Goal: Task Accomplishment & Management: Complete application form

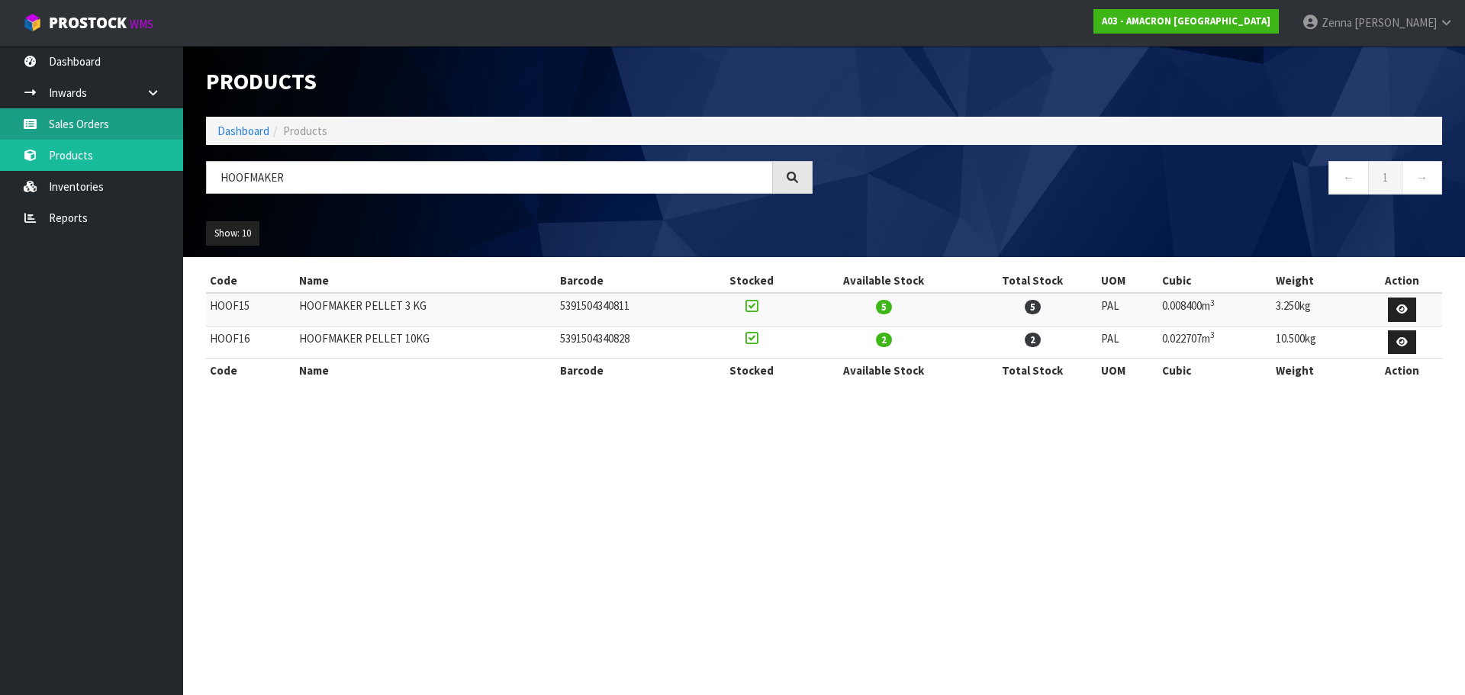
click at [56, 118] on link "Sales Orders" at bounding box center [91, 123] width 183 height 31
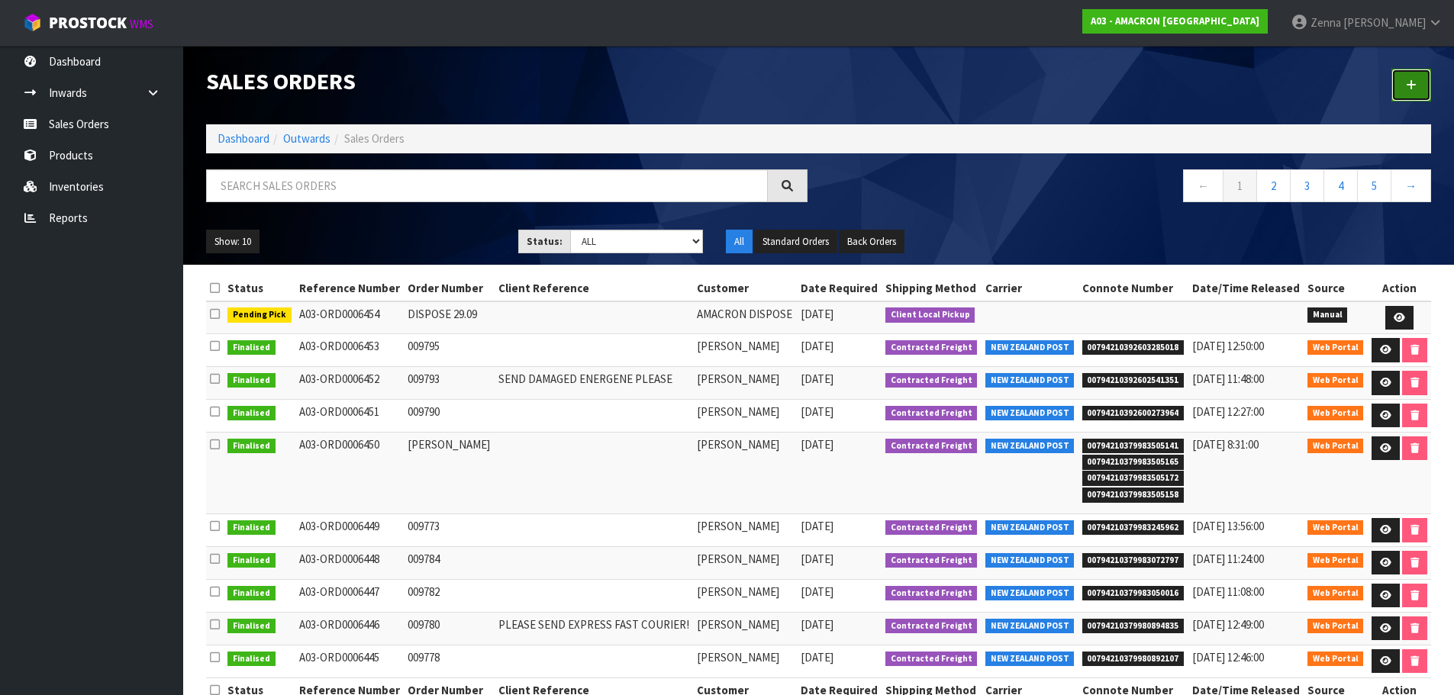
click at [1404, 86] on link at bounding box center [1411, 85] width 40 height 33
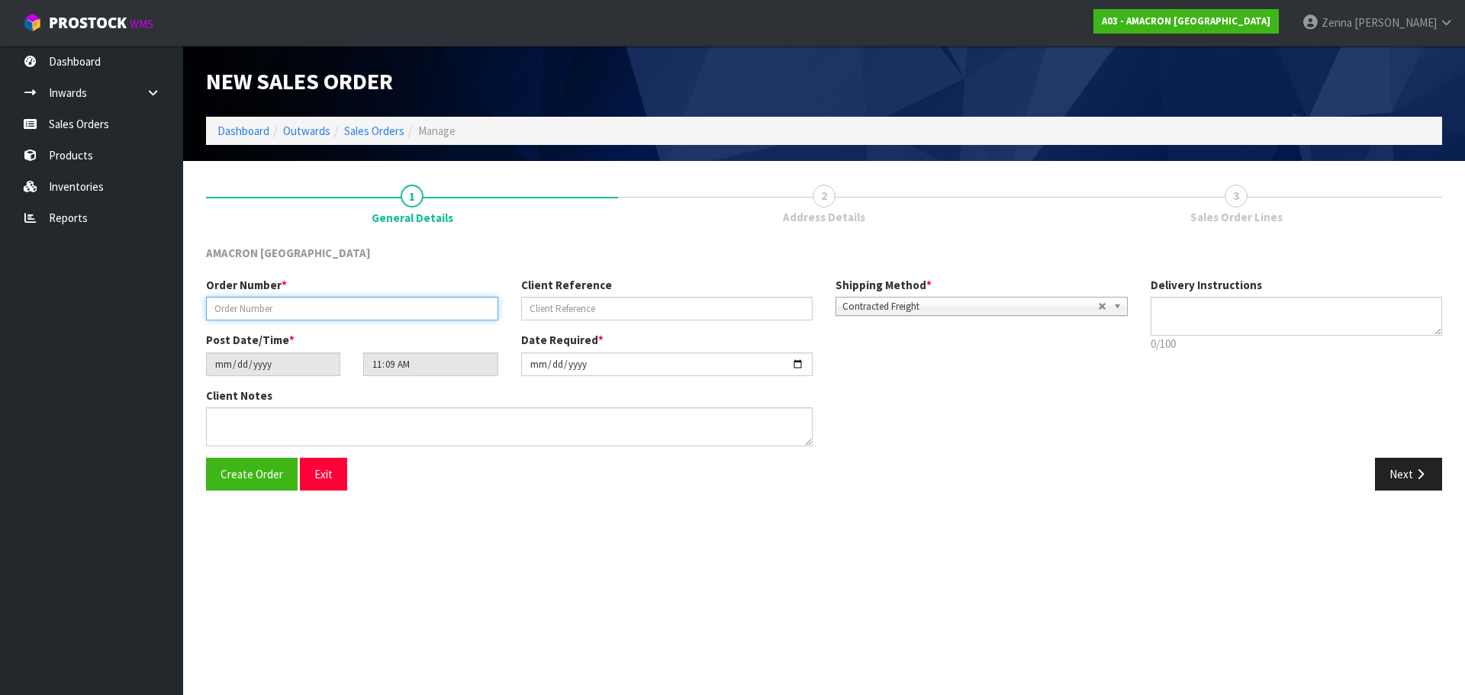
click at [451, 306] on input "text" at bounding box center [352, 309] width 292 height 24
click at [308, 308] on input "text" at bounding box center [352, 309] width 292 height 24
type input "009797"
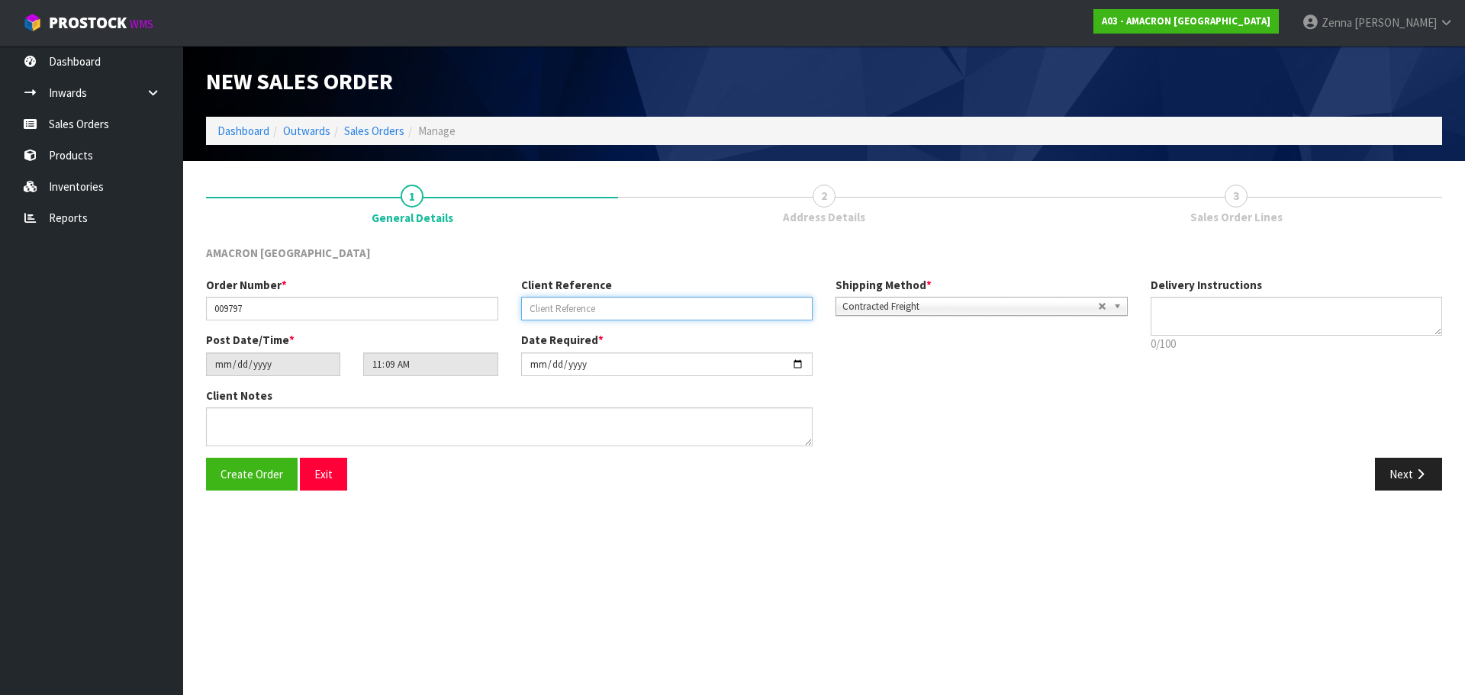
click at [559, 311] on input "text" at bounding box center [667, 309] width 292 height 24
type input "[PERSON_NAME]"
click at [1404, 466] on button "Next" at bounding box center [1408, 474] width 67 height 33
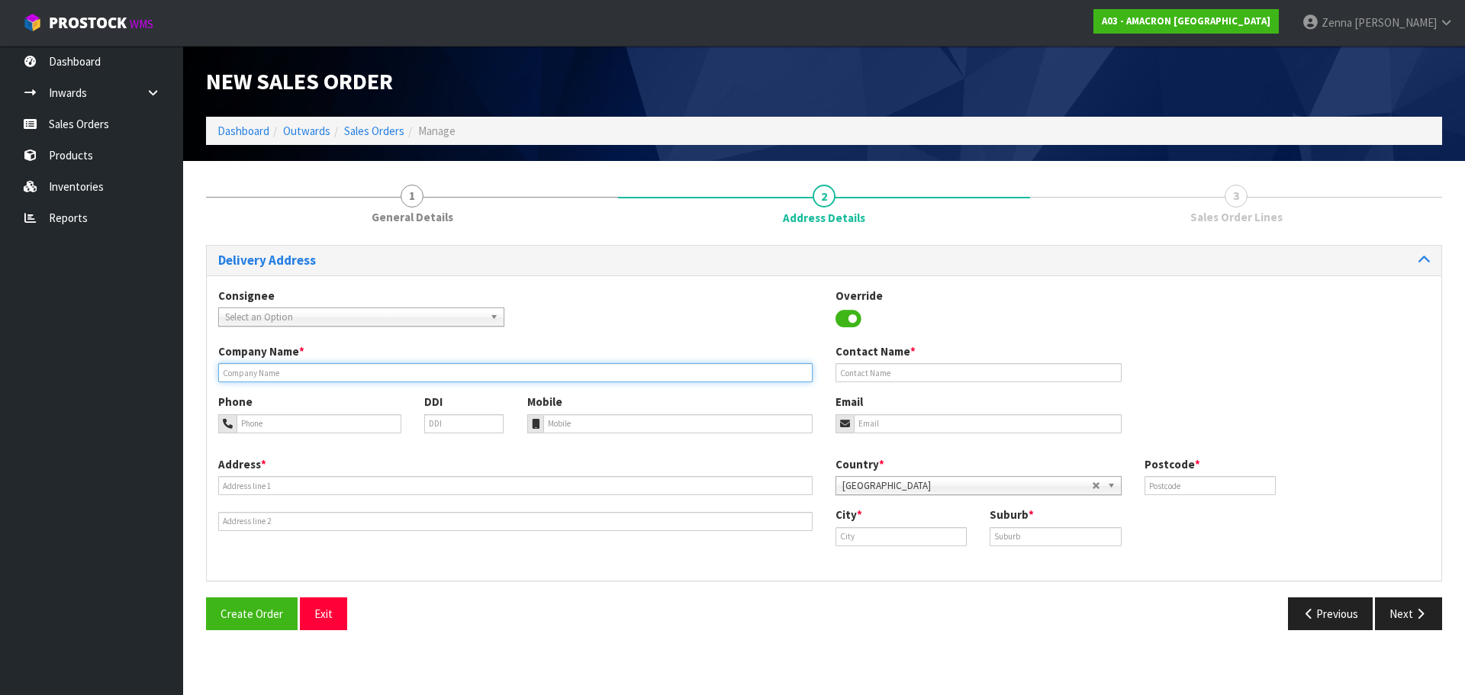
click at [559, 369] on input "text" at bounding box center [515, 372] width 595 height 19
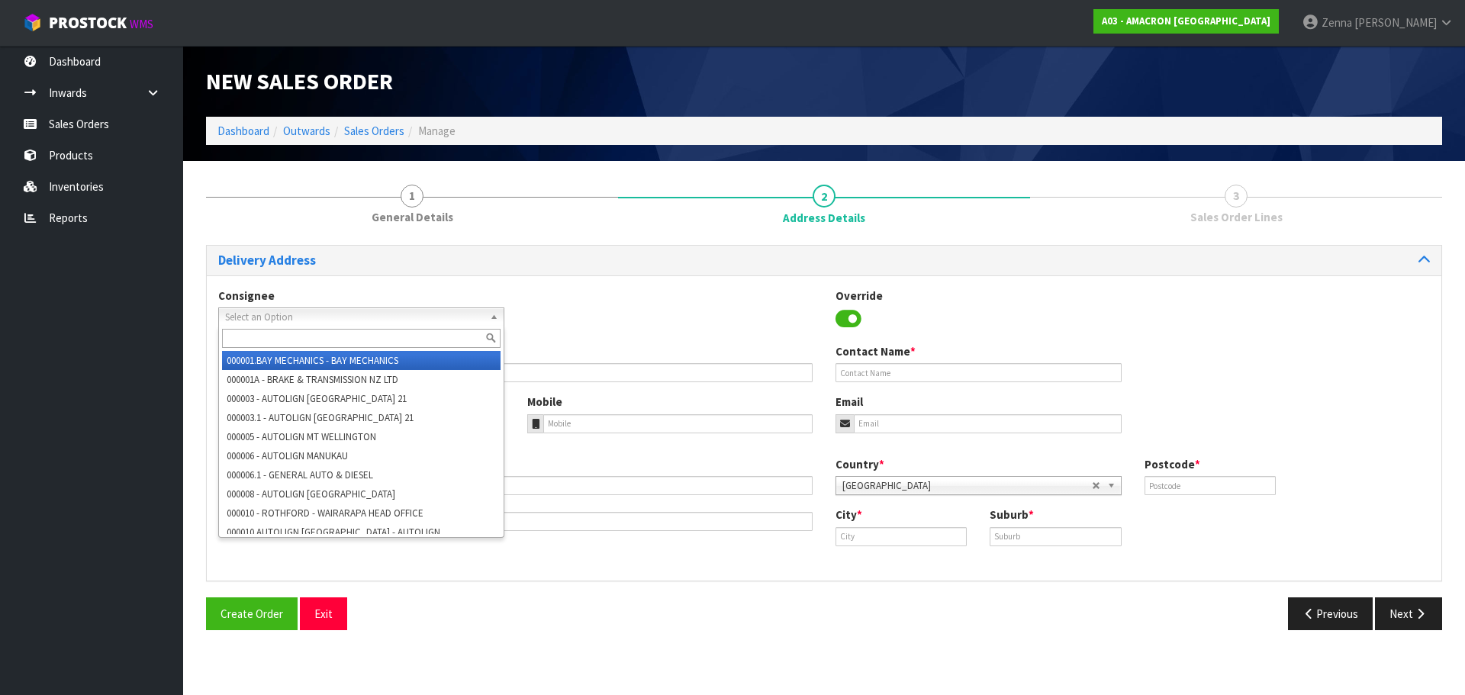
click at [445, 308] on link "Select an Option" at bounding box center [361, 317] width 286 height 19
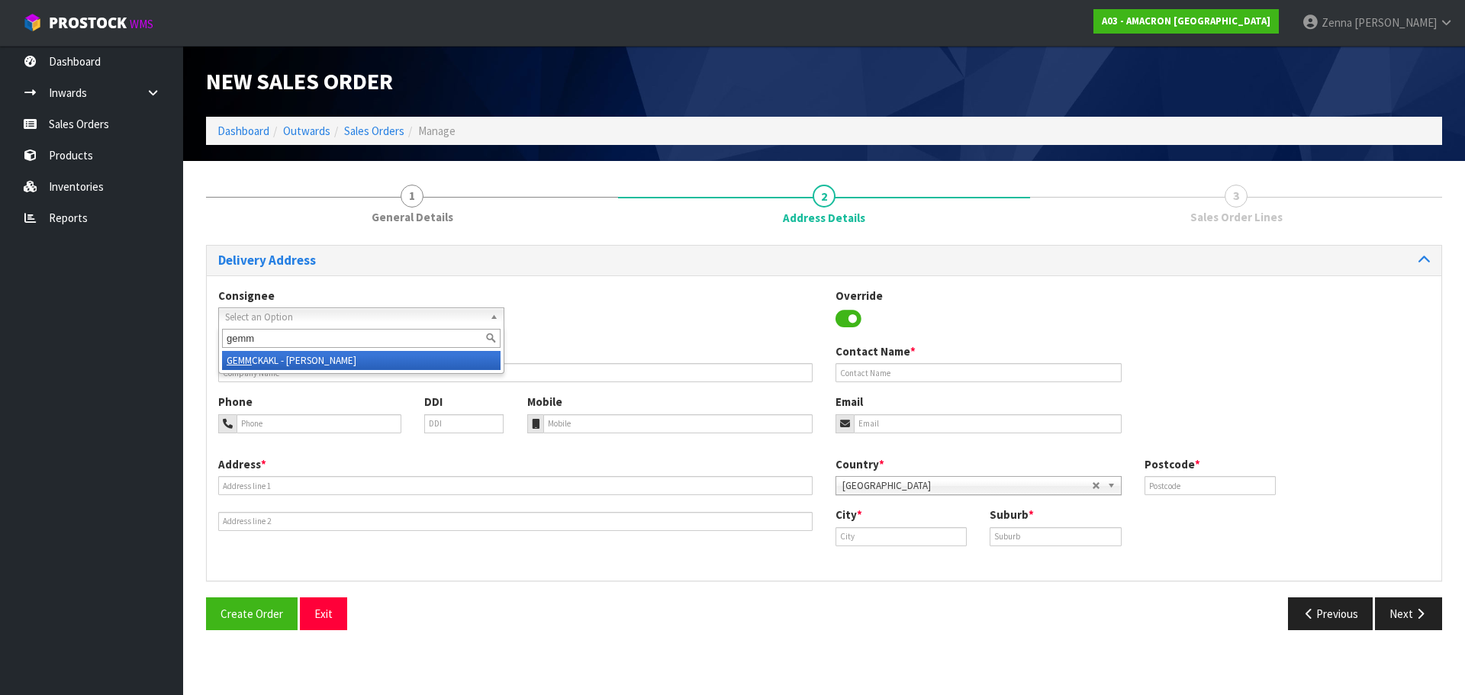
type input "gemm"
click at [417, 358] on li "GEMM CKAKL - [PERSON_NAME]" at bounding box center [361, 360] width 279 height 19
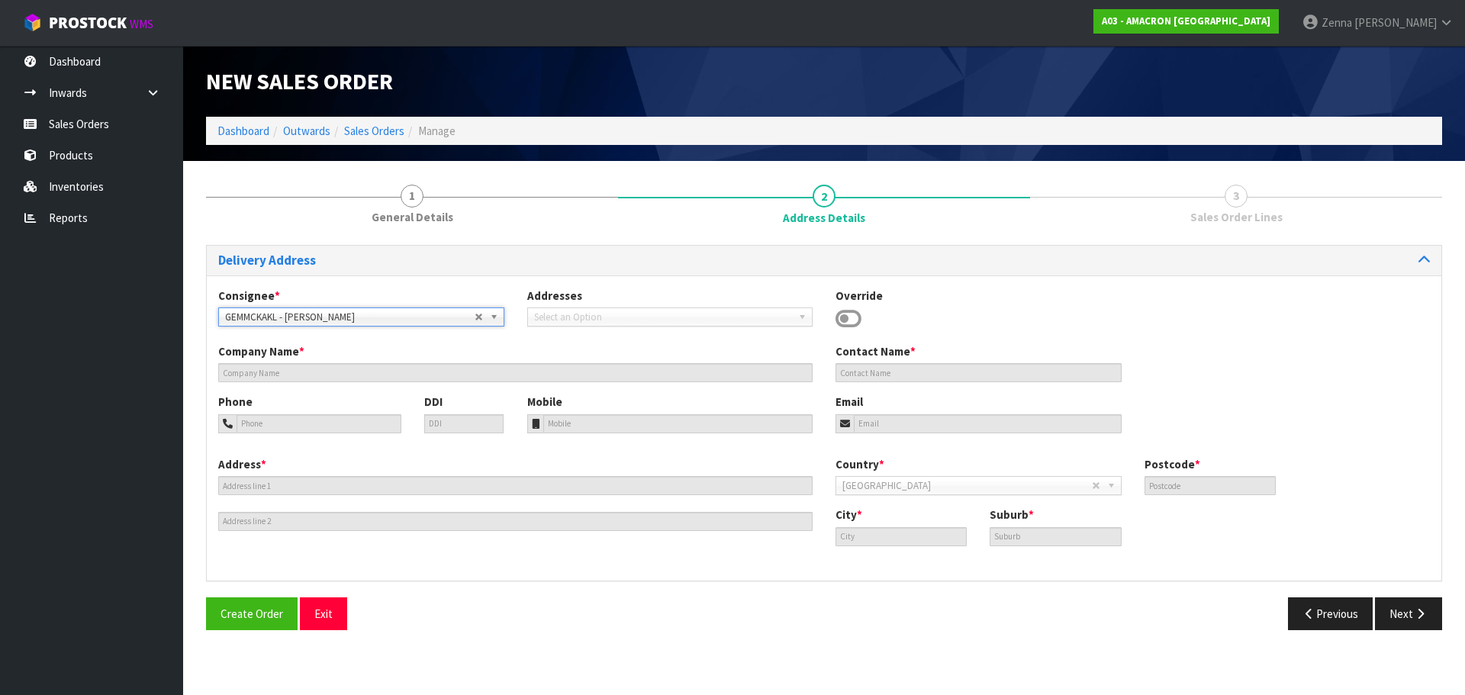
type input "[PERSON_NAME]"
type input "[STREET_ADDRESS]"
type input "5571"
type input "[PERSON_NAME]"
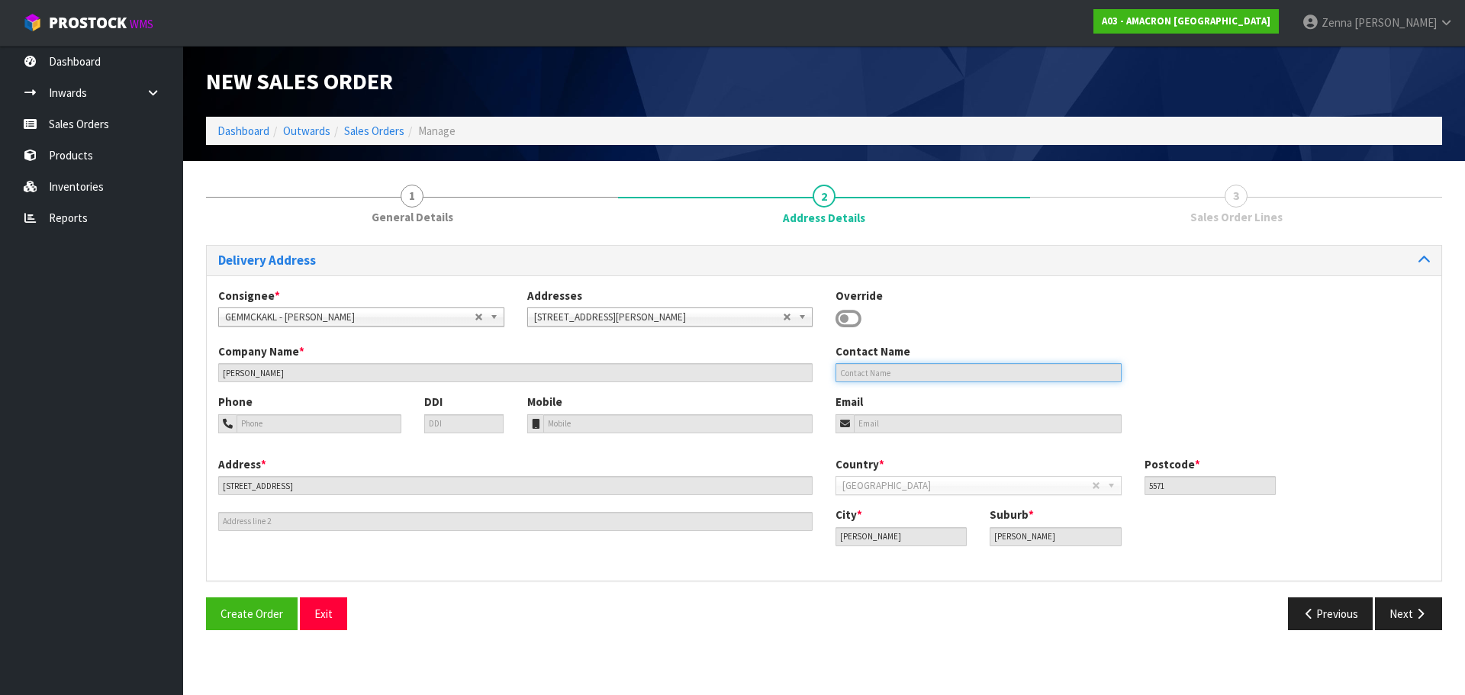
click at [895, 368] on input "text" at bounding box center [979, 372] width 286 height 19
click at [850, 321] on icon at bounding box center [849, 319] width 26 height 23
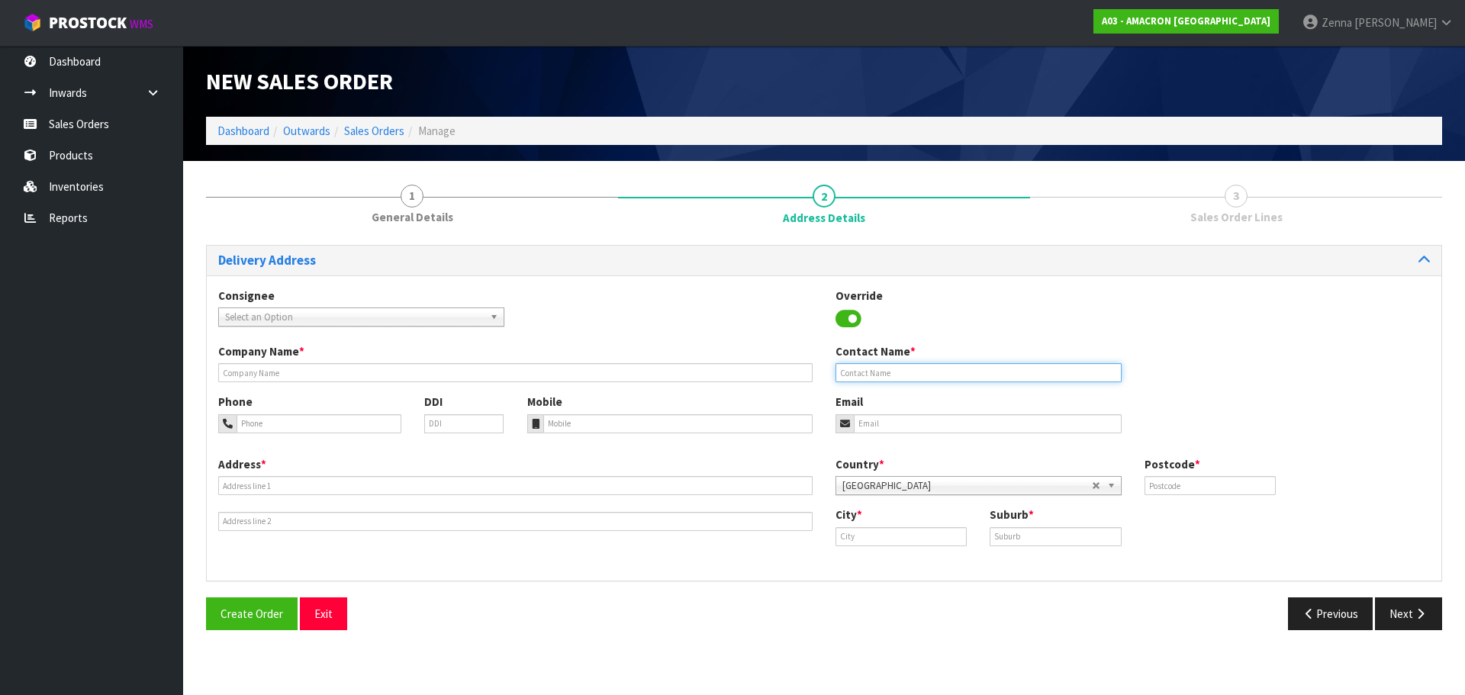
click at [877, 371] on input "text" at bounding box center [979, 372] width 286 height 19
click at [851, 313] on icon at bounding box center [849, 319] width 26 height 23
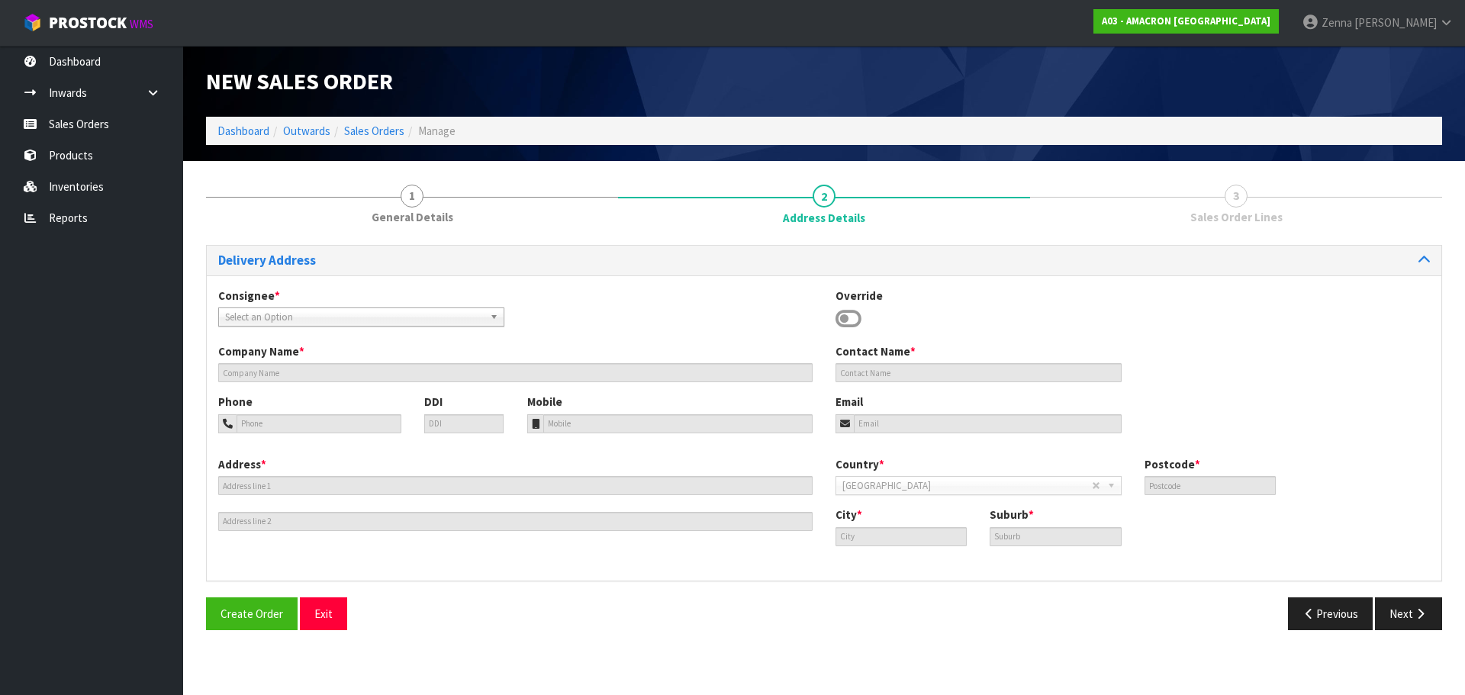
click at [464, 316] on span "Select an Option" at bounding box center [350, 317] width 250 height 18
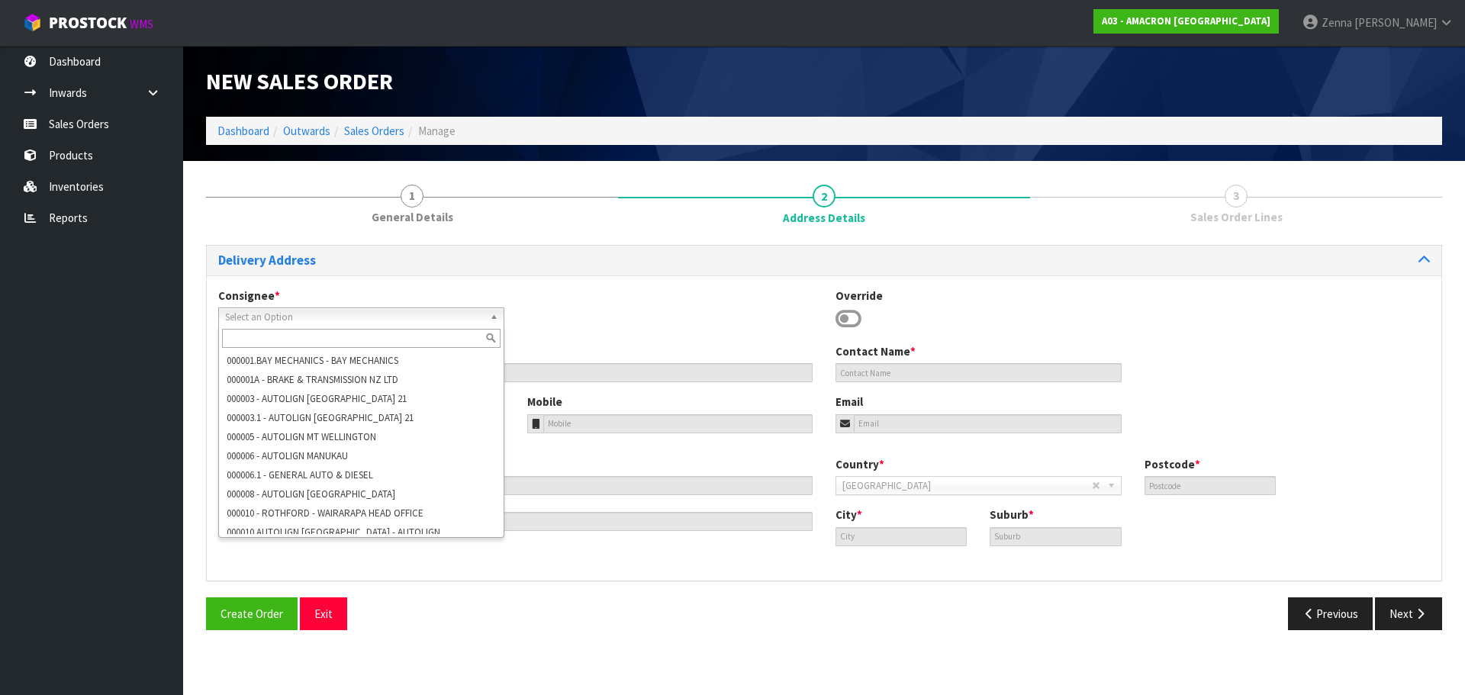
click at [318, 337] on input "text" at bounding box center [361, 338] width 279 height 19
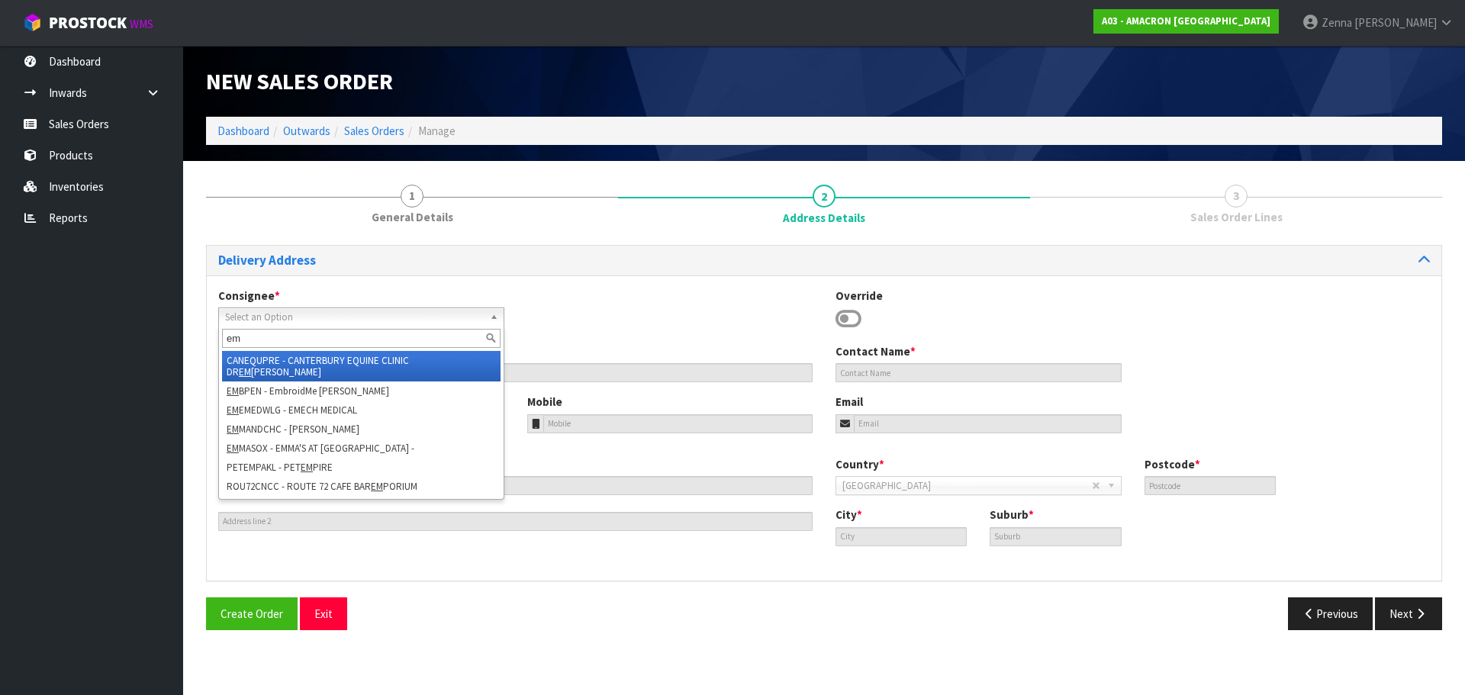
type input "e"
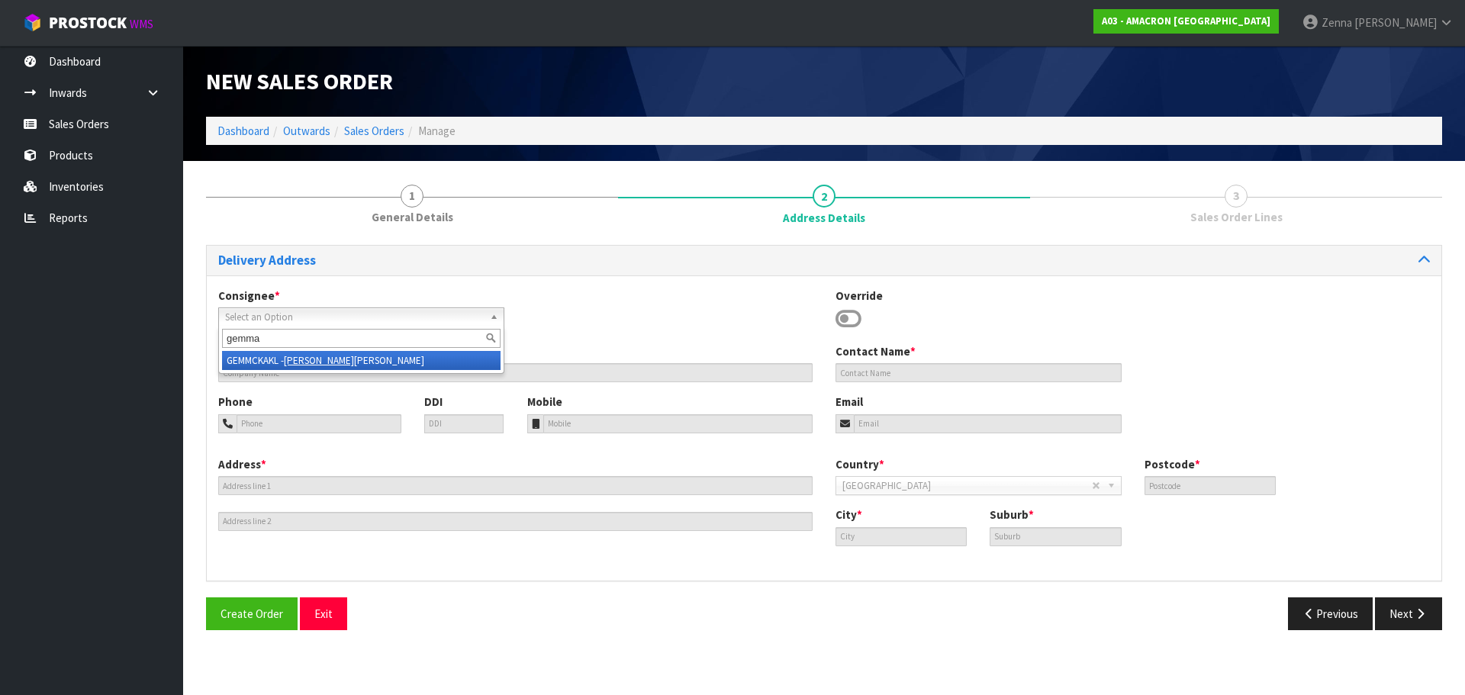
type input "gemma"
click at [330, 361] on li "GEMMCKAKL - [PERSON_NAME]" at bounding box center [361, 360] width 279 height 19
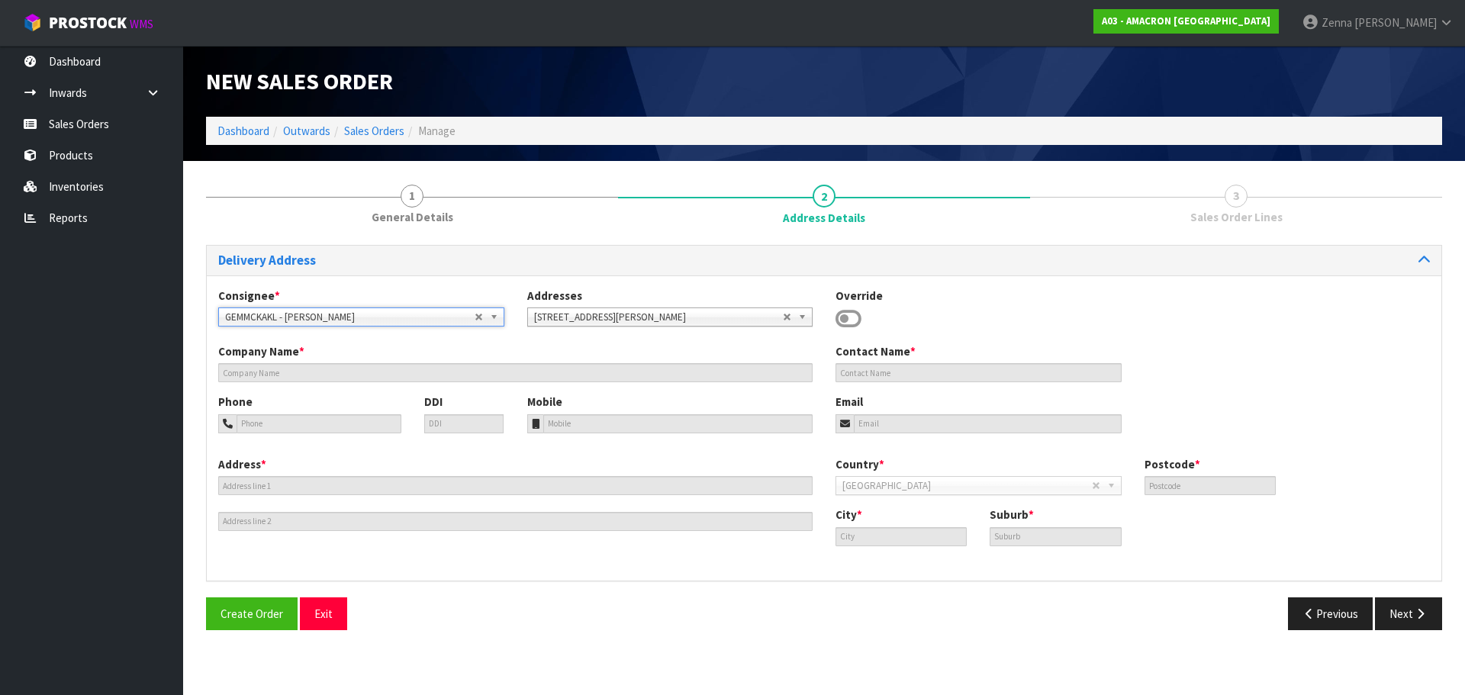
type input "[PERSON_NAME]"
type input "[STREET_ADDRESS]"
type input "5571"
type input "[PERSON_NAME]"
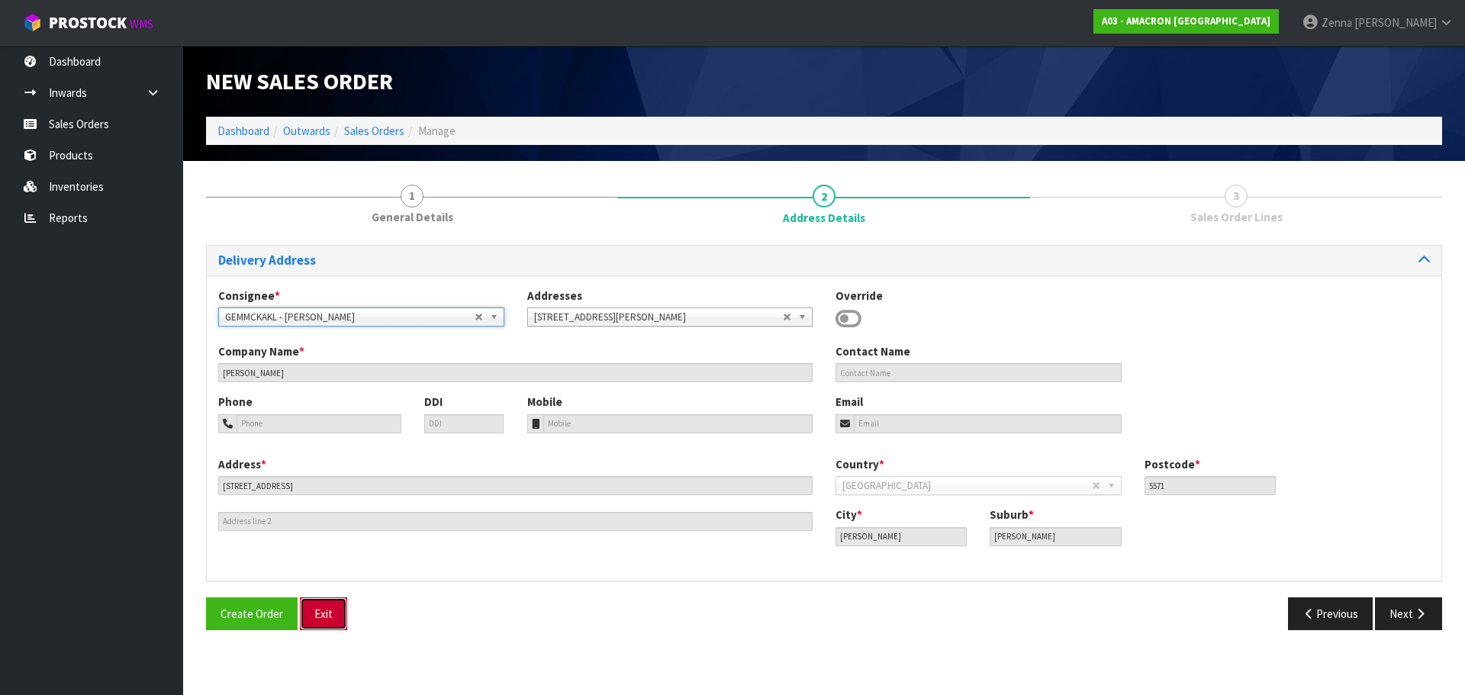
click at [314, 605] on button "Exit" at bounding box center [323, 614] width 47 height 33
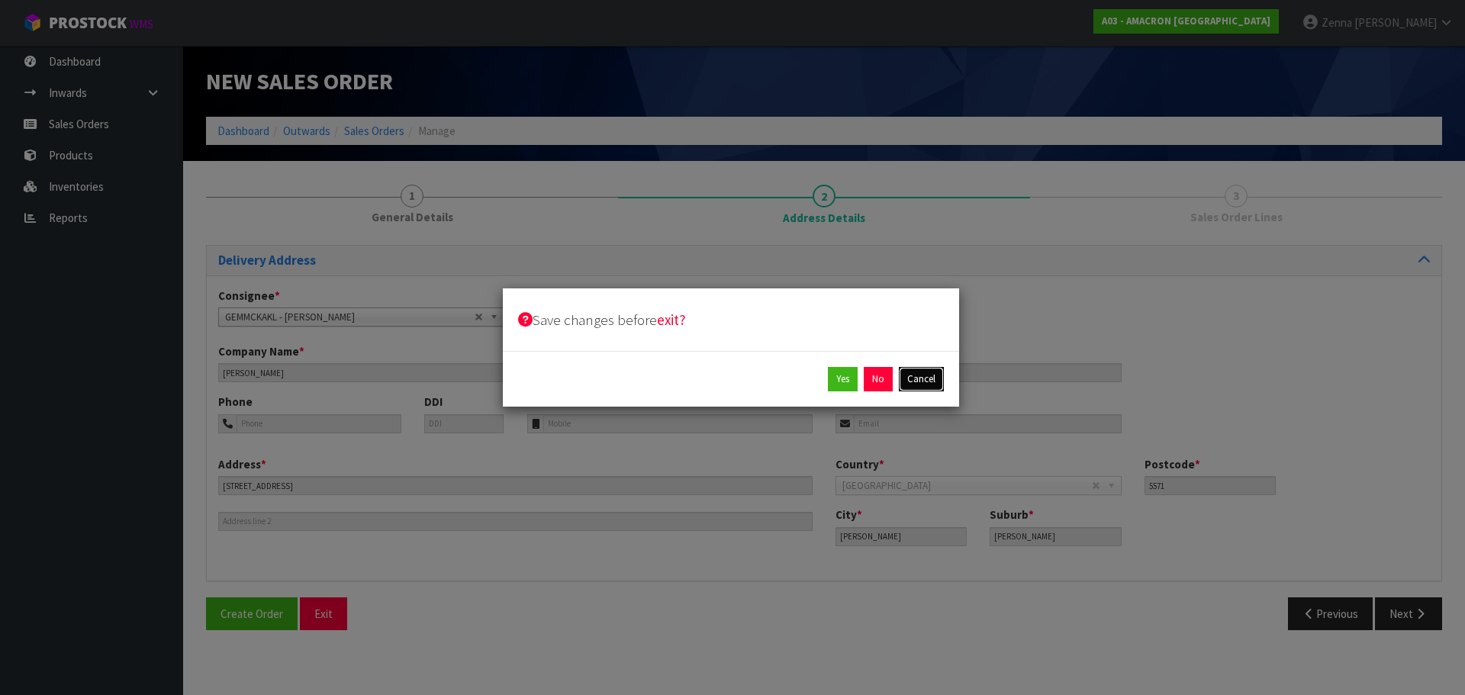
click at [918, 382] on button "Cancel" at bounding box center [921, 379] width 45 height 24
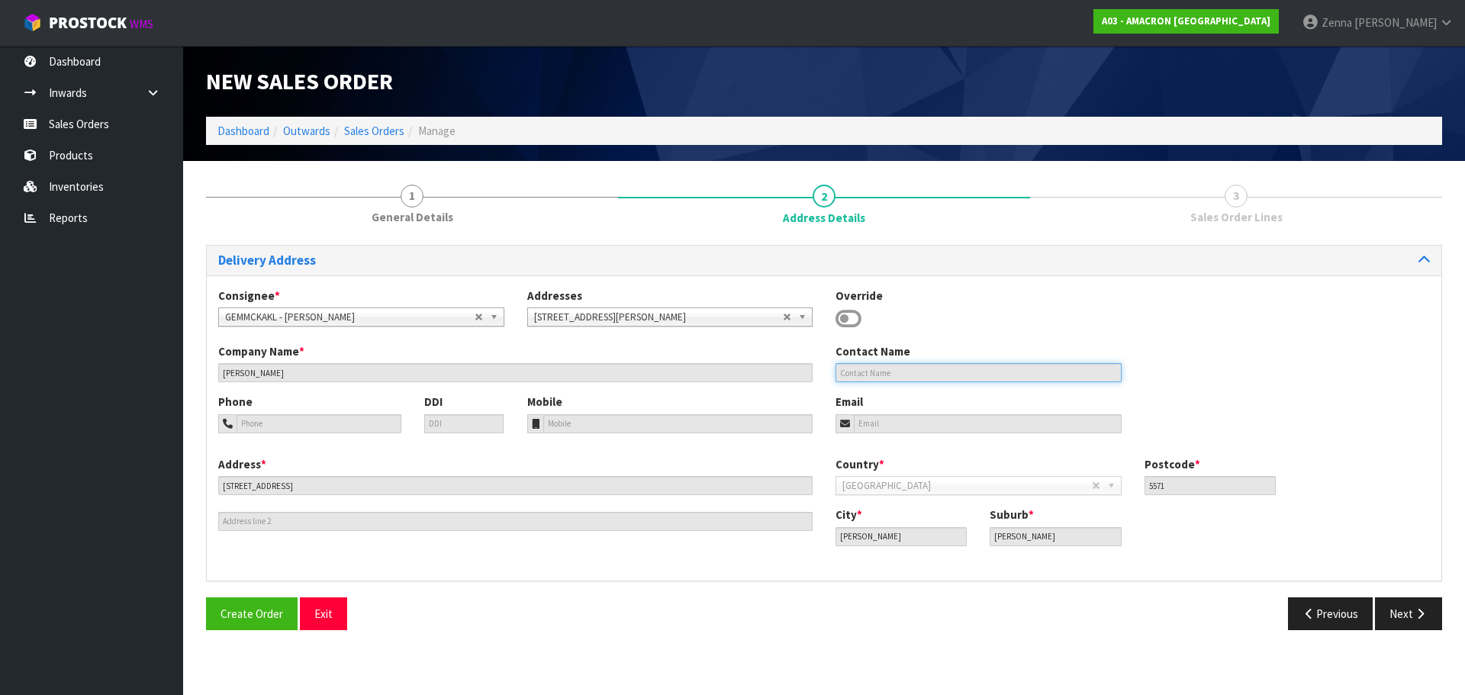
click at [898, 368] on input "text" at bounding box center [979, 372] width 286 height 19
click at [897, 376] on input "text" at bounding box center [979, 372] width 286 height 19
click at [887, 426] on input "email" at bounding box center [988, 423] width 268 height 19
click at [882, 370] on input "text" at bounding box center [979, 372] width 286 height 19
click at [494, 312] on b at bounding box center [497, 317] width 14 height 18
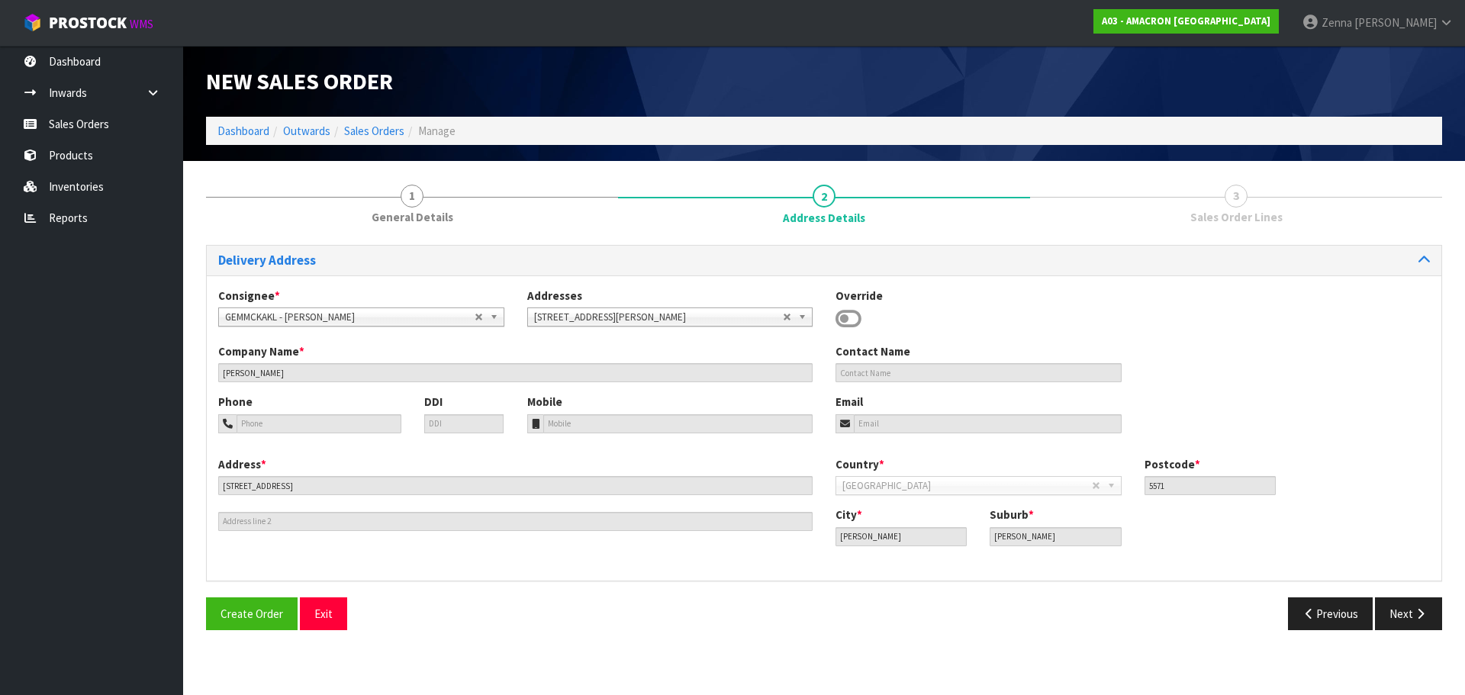
click at [474, 285] on div "Consignee * 000001.BAY MECHANICS - BAY MECHANICS 000001A - BRAKE & TRANSMISSION…" at bounding box center [824, 428] width 1235 height 305
click at [921, 421] on input "email" at bounding box center [988, 423] width 268 height 19
click at [917, 362] on div "Contact Name" at bounding box center [978, 362] width 309 height 39
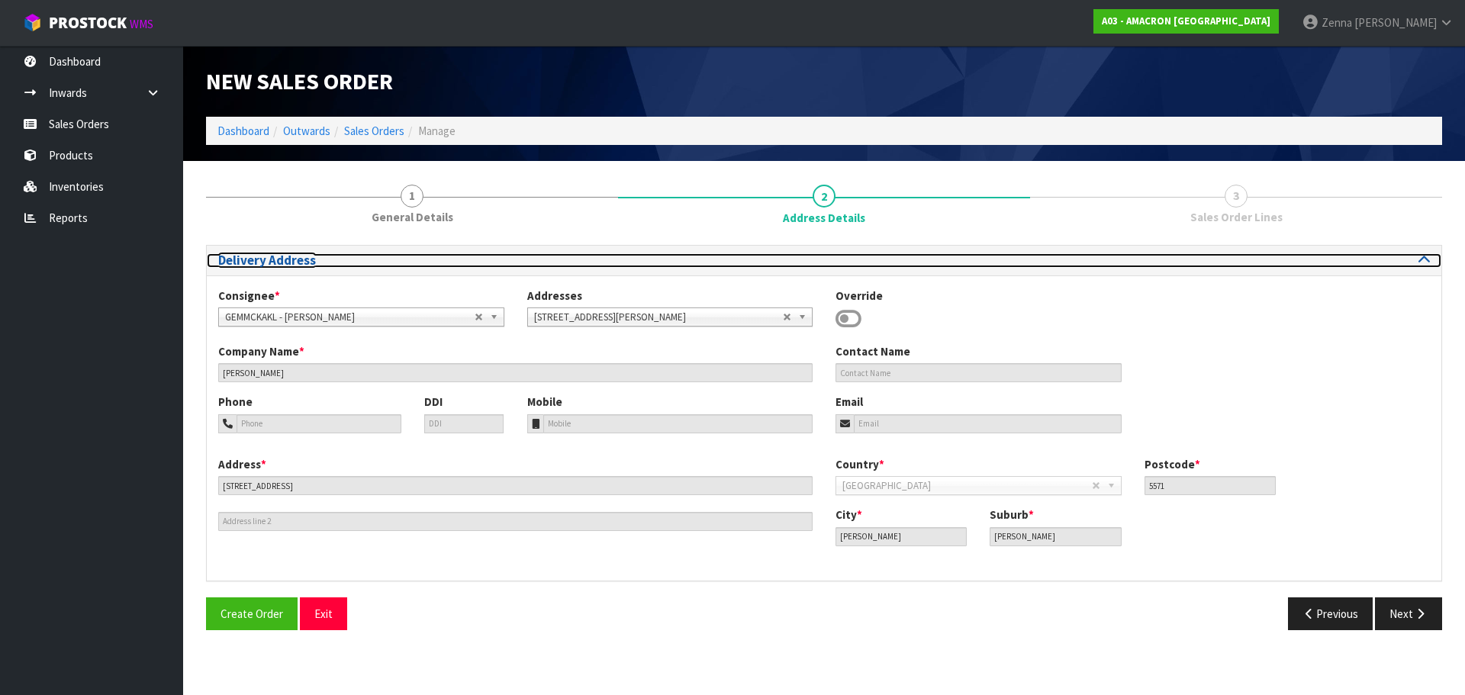
click at [1421, 254] on icon at bounding box center [1424, 259] width 11 height 13
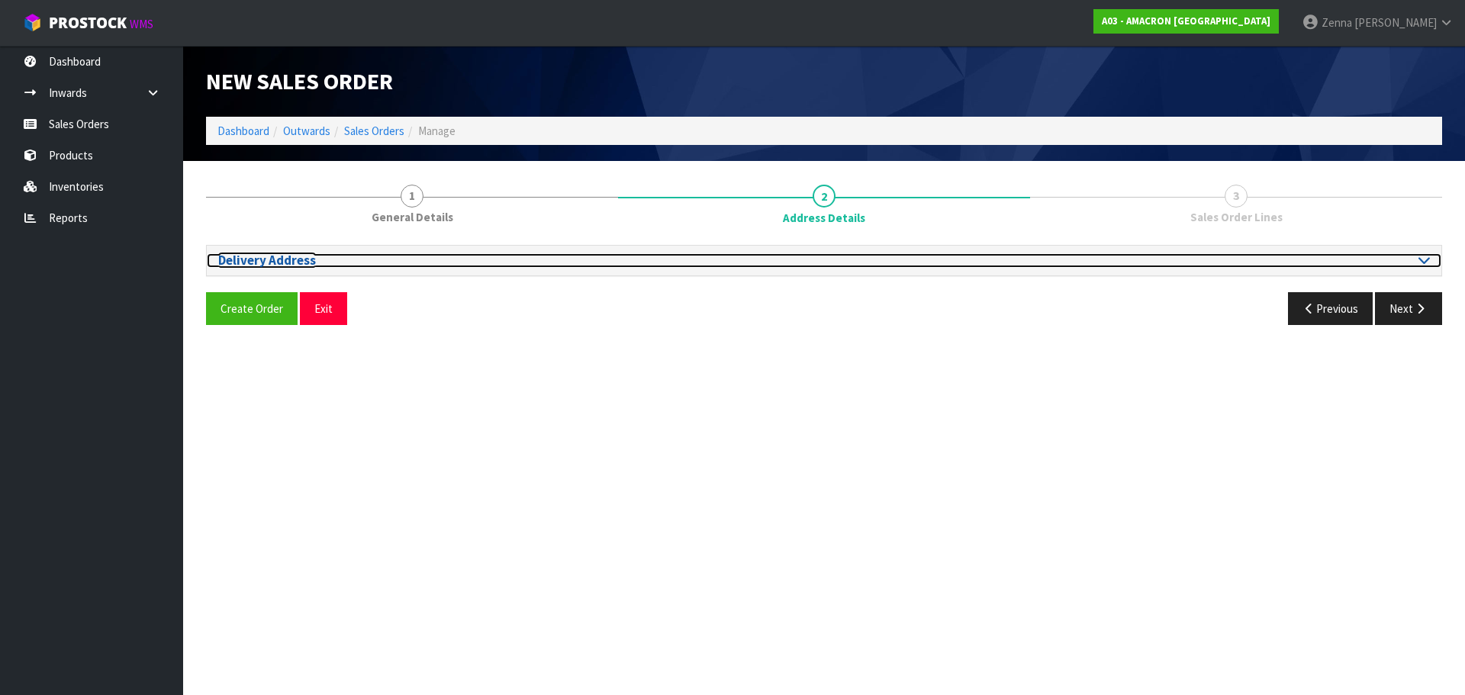
click at [1421, 254] on icon at bounding box center [1424, 259] width 11 height 13
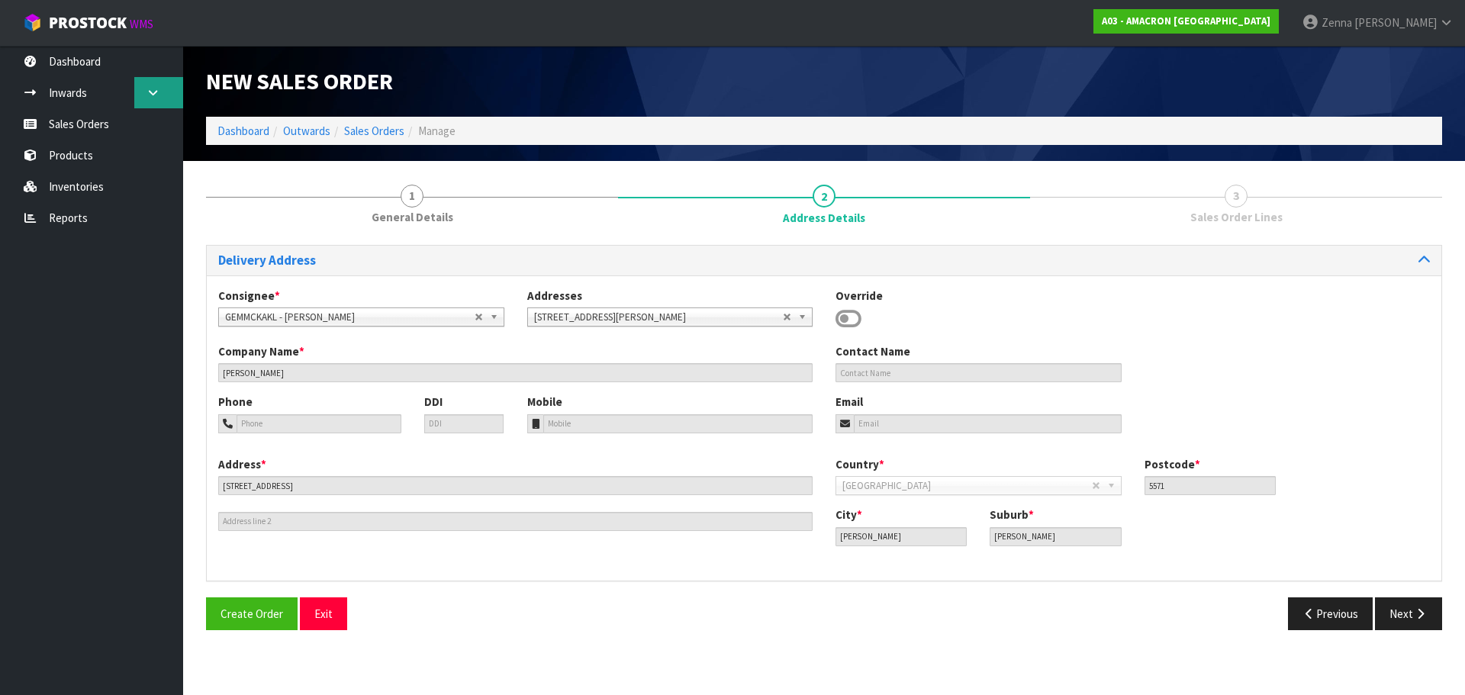
click at [144, 94] on link at bounding box center [158, 92] width 49 height 31
click at [167, 102] on link at bounding box center [158, 92] width 49 height 31
click at [1432, 31] on link "[PERSON_NAME]" at bounding box center [1378, 23] width 175 height 46
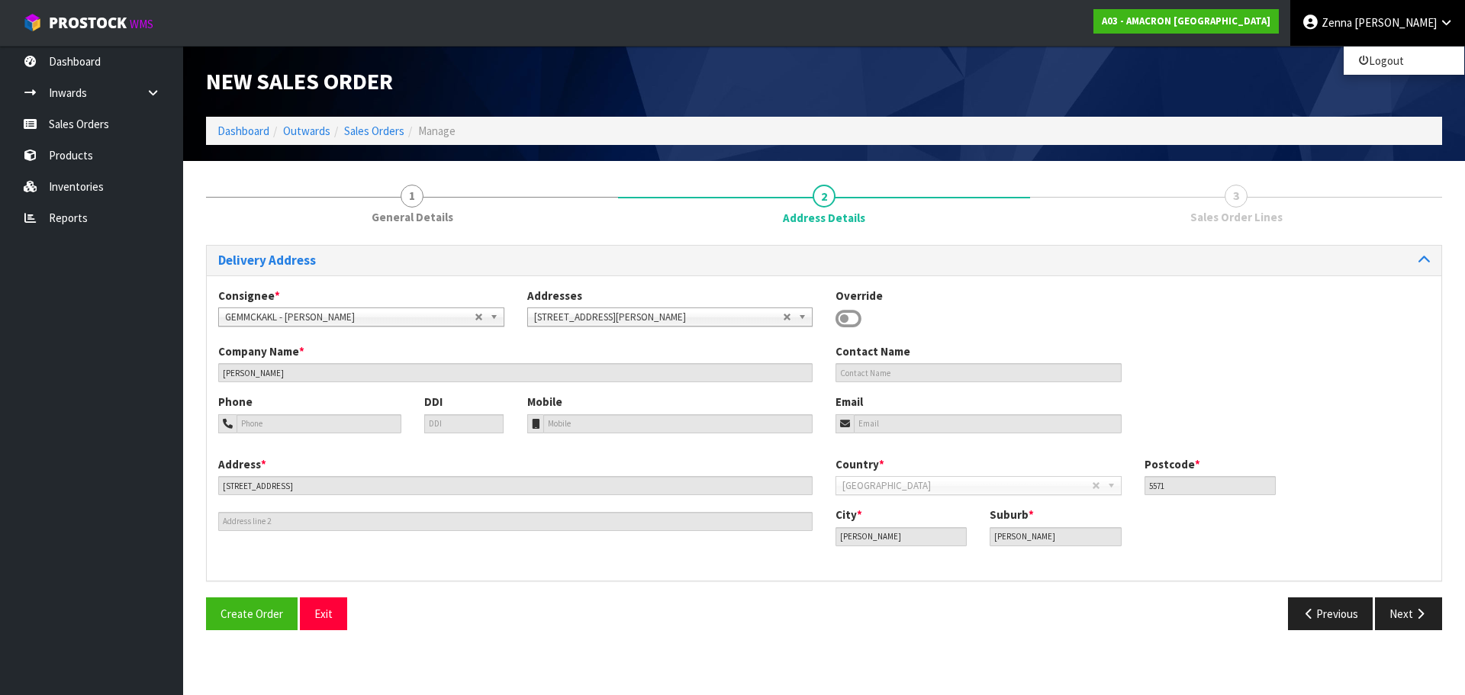
drag, startPoint x: 1311, startPoint y: 21, endPoint x: 1423, endPoint y: 337, distance: 336.0
click at [1423, 337] on div "Consignee * 000001.BAY MECHANICS - BAY MECHANICS 000001A - BRAKE & TRANSMISSION…" at bounding box center [824, 316] width 1235 height 56
click at [1424, 608] on icon "button" at bounding box center [1421, 613] width 15 height 11
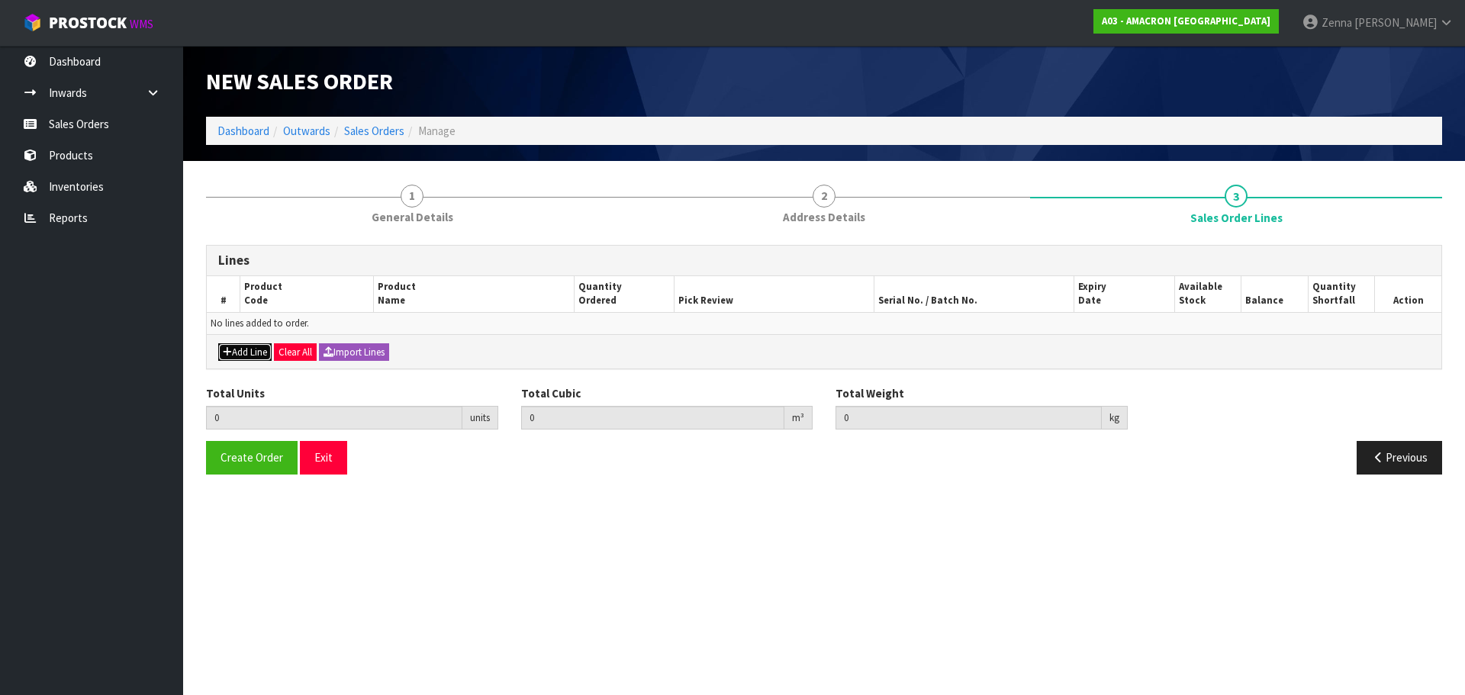
click at [256, 353] on button "Add Line" at bounding box center [244, 352] width 53 height 18
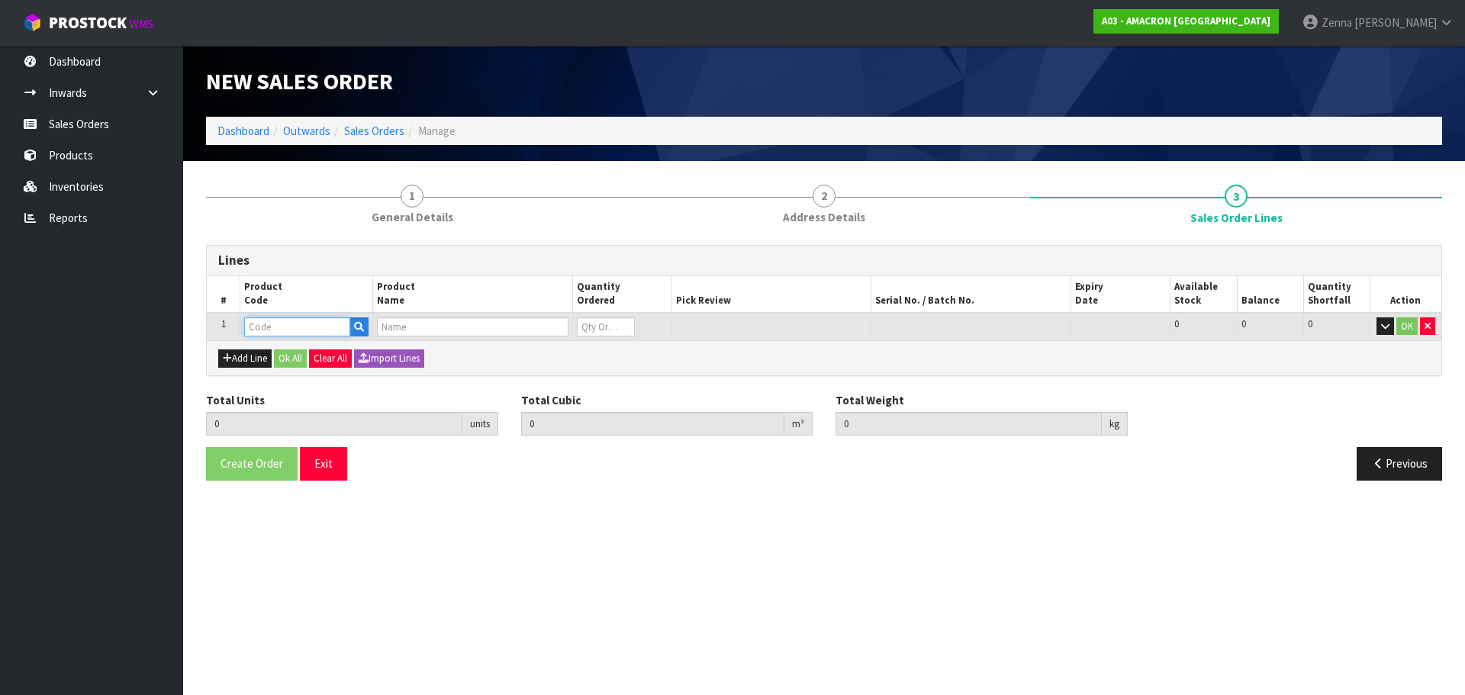
click at [288, 325] on input "text" at bounding box center [297, 327] width 106 height 19
type input "HOOF"
click at [285, 380] on strong "HOOF" at bounding box center [275, 373] width 31 height 15
type input "HOOF16"
type input "0.000000"
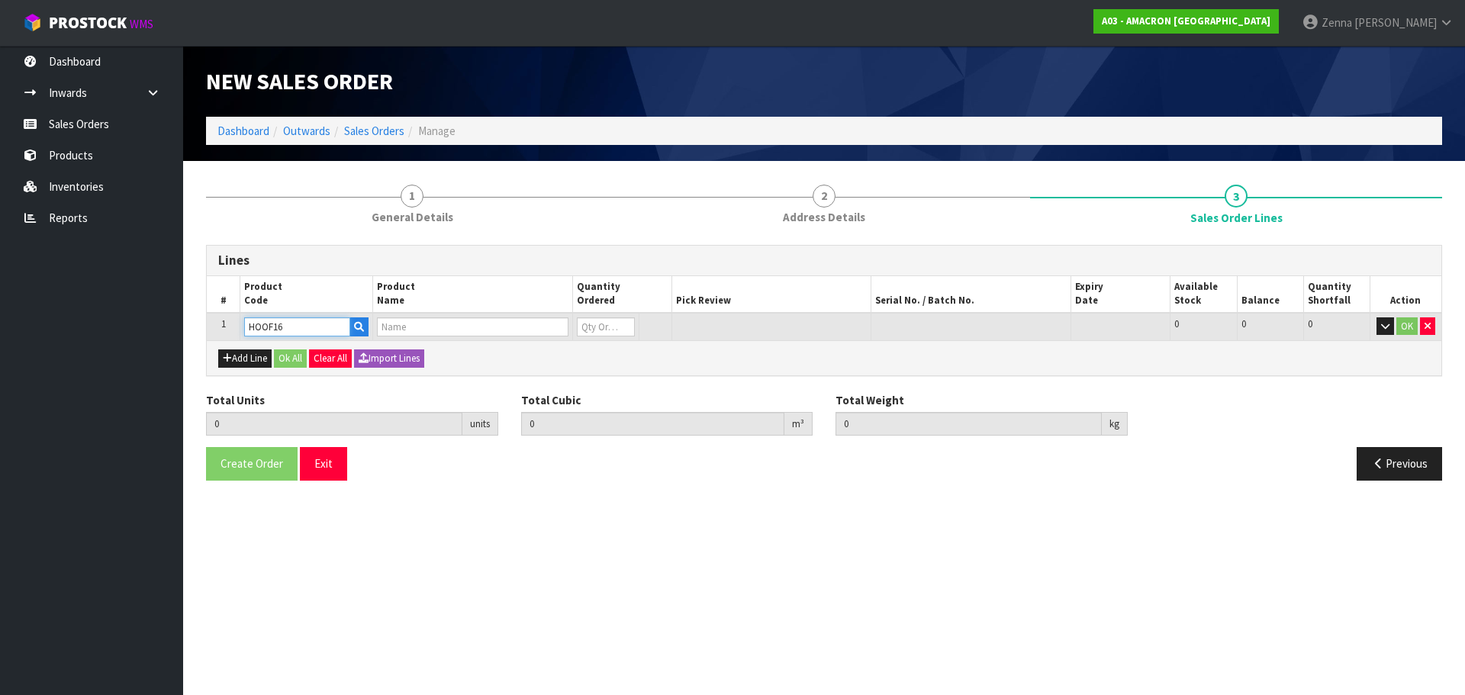
type input "0.000"
type input "HOOFMAKER PELLET 10KG"
type input "0"
click at [614, 330] on input "0" at bounding box center [606, 327] width 58 height 19
type input "1"
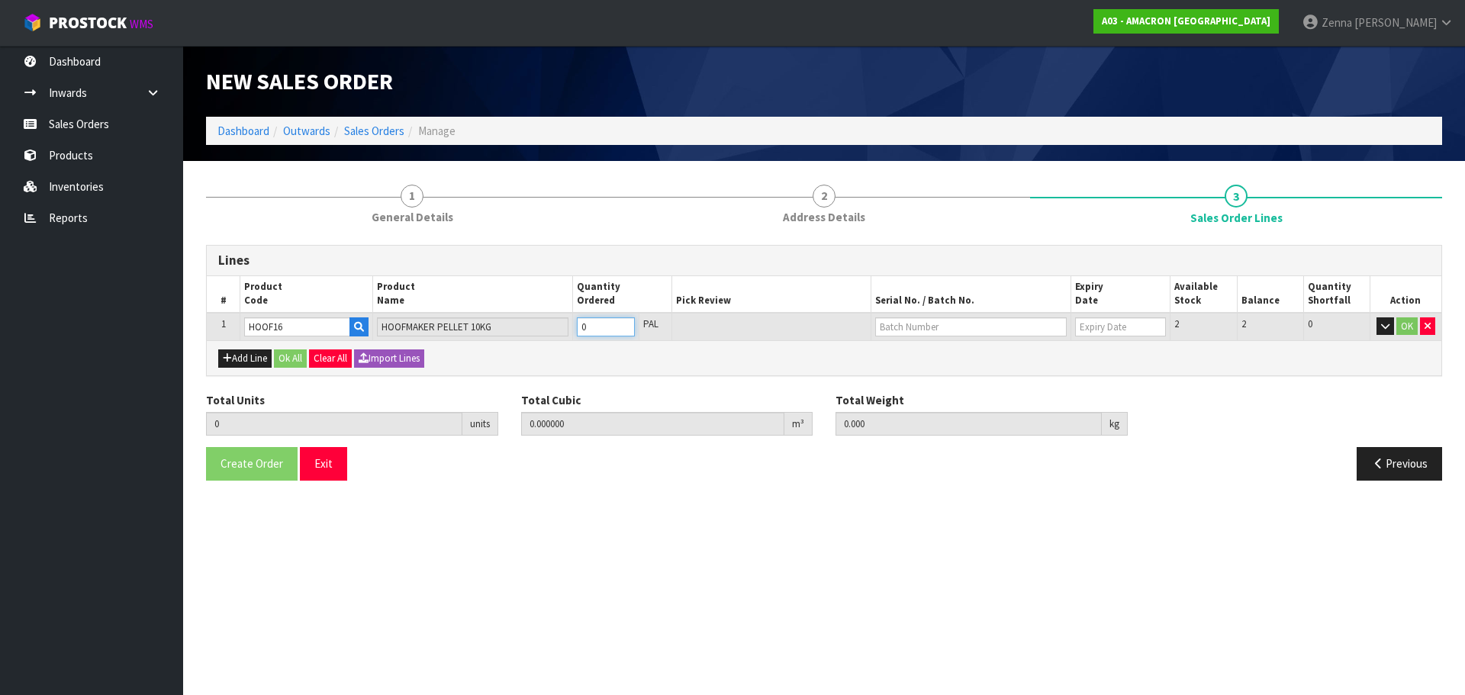
type input "0.022707"
type input "10.5"
type input "1"
click at [626, 323] on input "1" at bounding box center [606, 327] width 58 height 19
click at [956, 326] on input "text" at bounding box center [970, 327] width 191 height 19
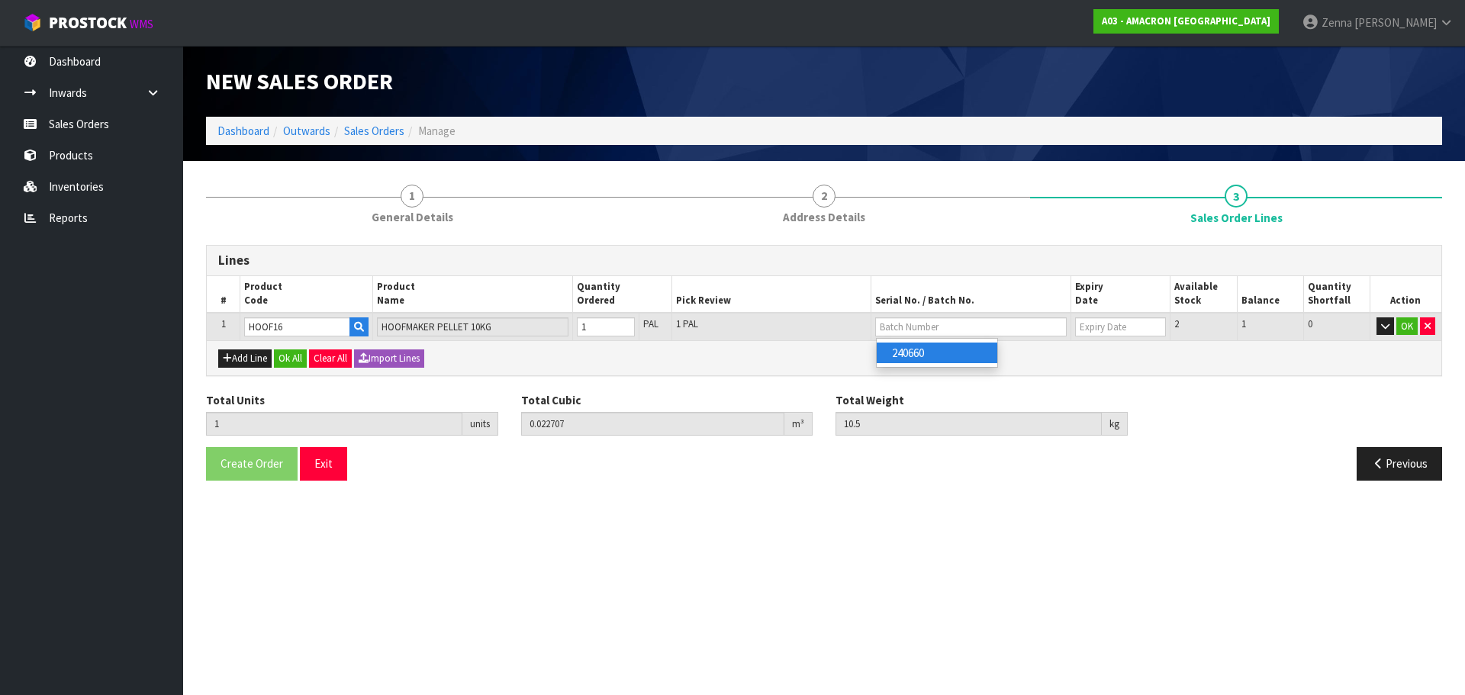
click at [1094, 381] on div "Lines # Product Code Product Name Quantity Ordered Pick Review Serial No. / Bat…" at bounding box center [824, 368] width 1237 height 247
click at [916, 331] on input "text" at bounding box center [970, 327] width 191 height 19
click at [908, 348] on link "240660" at bounding box center [937, 353] width 121 height 21
type input "240660"
type input "[DATE]"
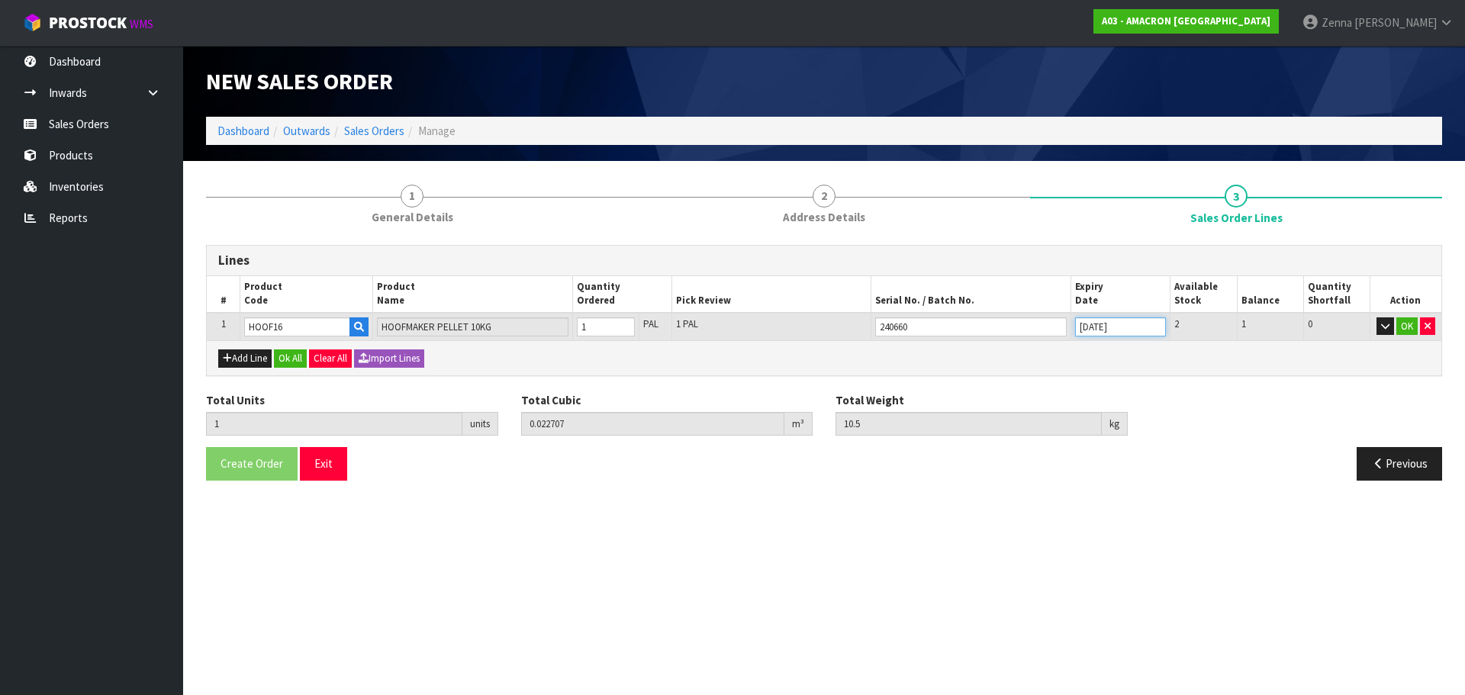
click at [1139, 332] on input "[DATE]" at bounding box center [1121, 327] width 92 height 19
click at [1127, 336] on input "[DATE]" at bounding box center [1121, 327] width 92 height 19
click at [1120, 334] on input "[DATE]" at bounding box center [1121, 327] width 92 height 19
click at [1119, 334] on input "[DATE]" at bounding box center [1121, 327] width 92 height 19
click at [1126, 333] on input "[DATE]" at bounding box center [1121, 327] width 92 height 19
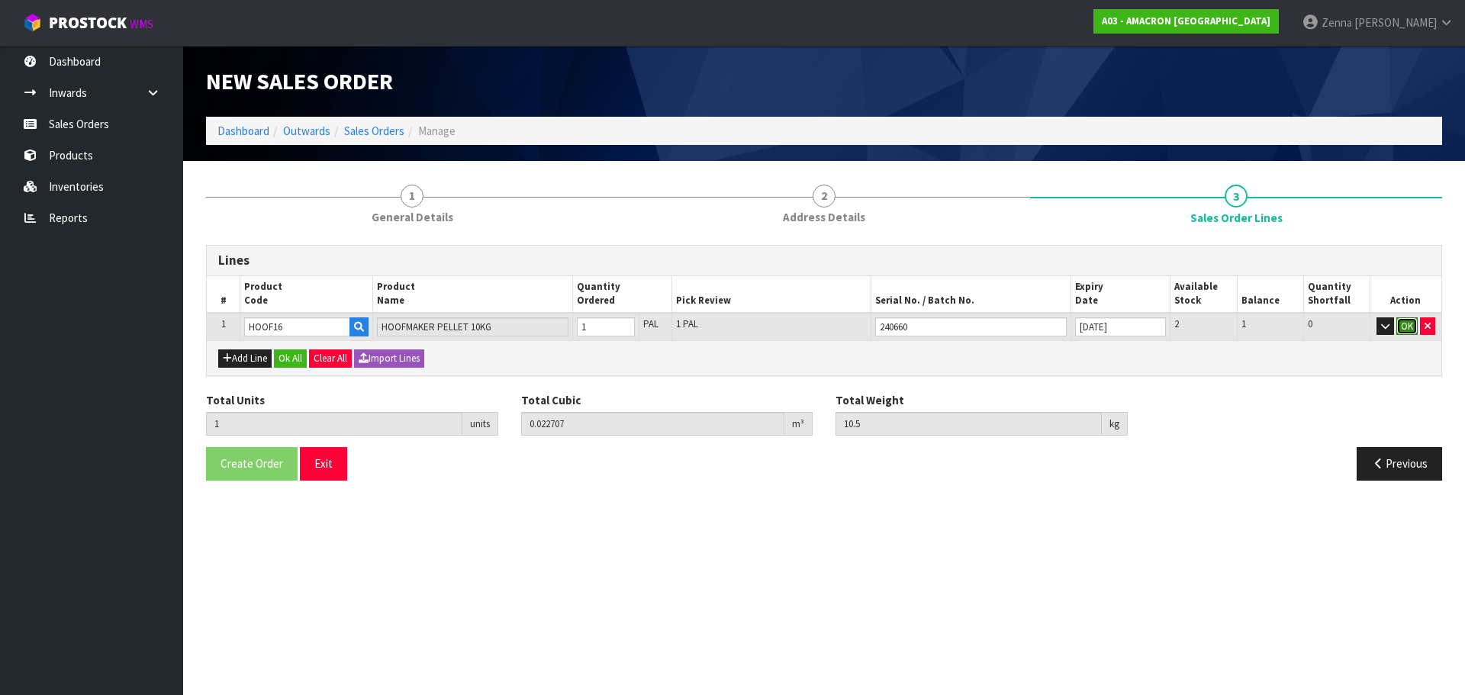
click at [1410, 334] on button "OK" at bounding box center [1407, 327] width 21 height 18
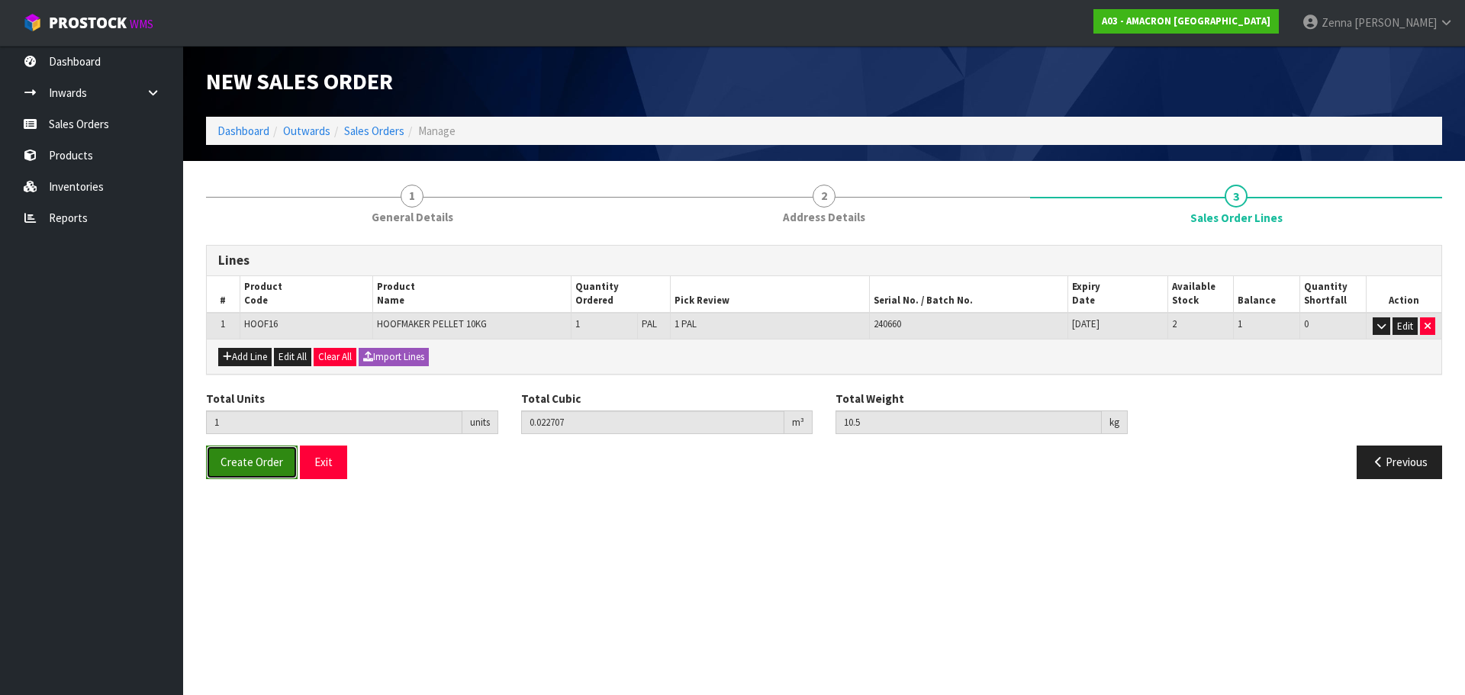
click at [265, 465] on span "Create Order" at bounding box center [252, 462] width 63 height 15
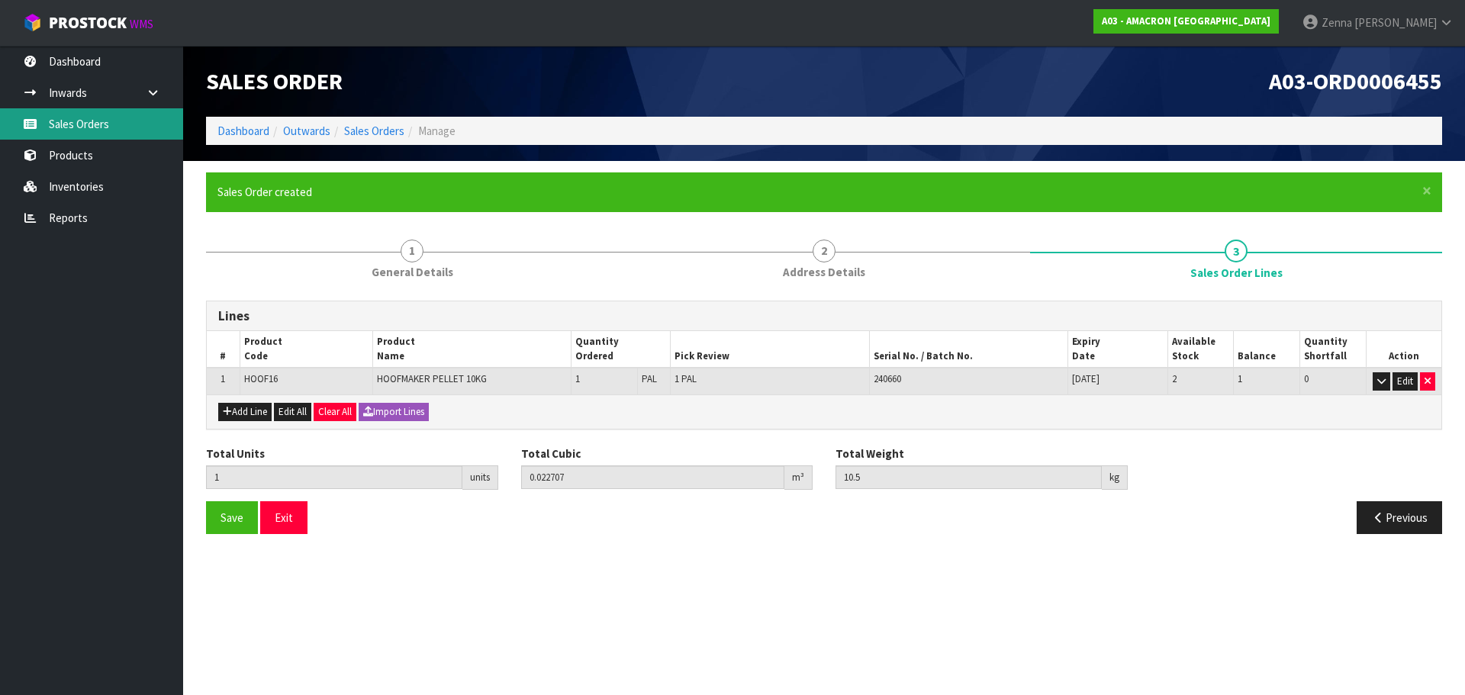
click at [98, 118] on link "Sales Orders" at bounding box center [91, 123] width 183 height 31
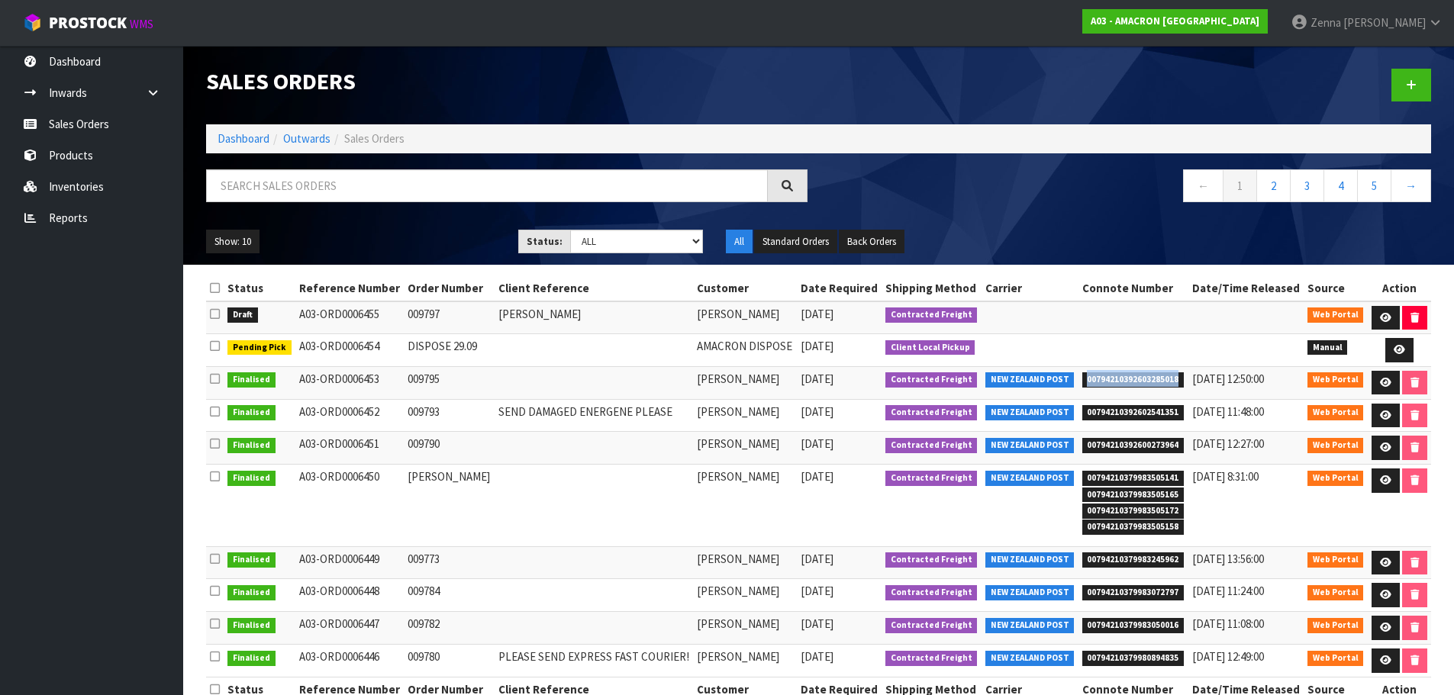
drag, startPoint x: 1177, startPoint y: 379, endPoint x: 1428, endPoint y: 312, distance: 259.8
click at [1085, 377] on span "00794210392603285018" at bounding box center [1133, 379] width 102 height 15
